Goal: Use online tool/utility: Utilize a website feature to perform a specific function

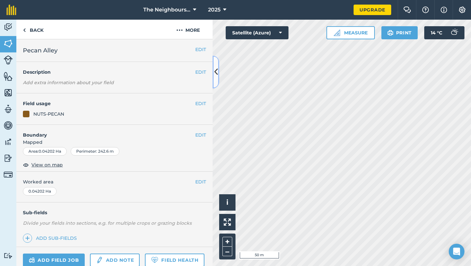
click at [214, 68] on icon at bounding box center [216, 71] width 4 height 11
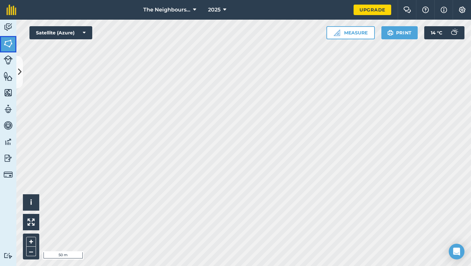
click at [9, 37] on link "Fields" at bounding box center [8, 44] width 16 height 16
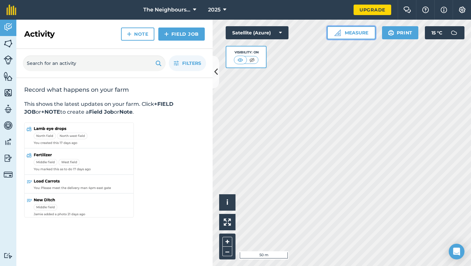
click at [348, 31] on button "Measure" at bounding box center [351, 32] width 48 height 13
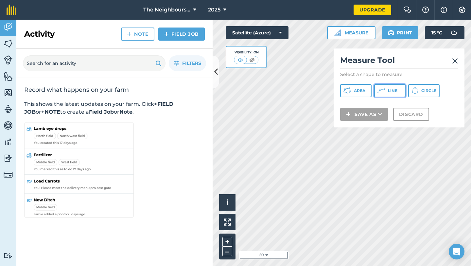
click at [388, 93] on span "Line" at bounding box center [392, 90] width 9 height 5
click at [457, 59] on img at bounding box center [455, 61] width 6 height 8
